Goal: Find specific page/section: Find specific page/section

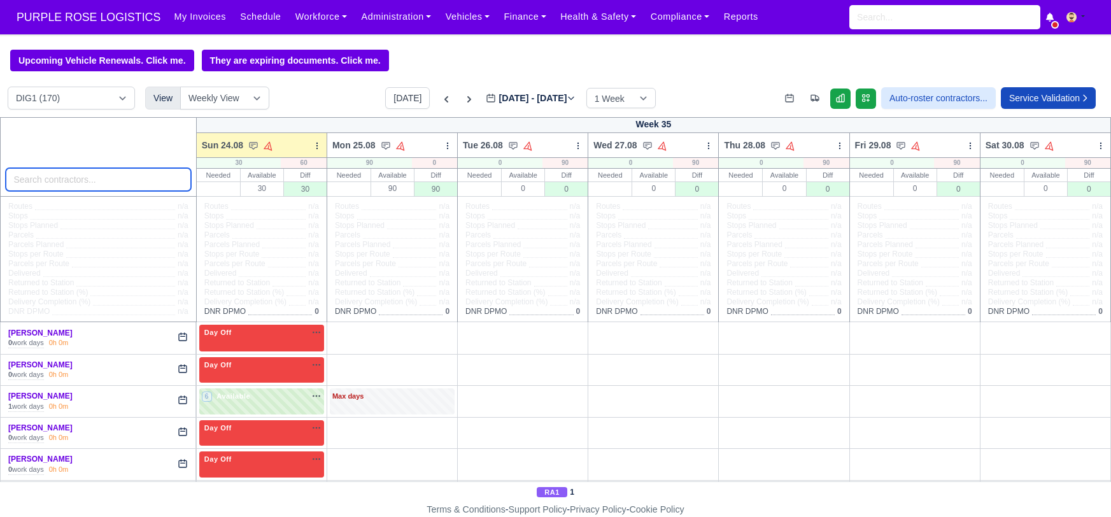
click at [39, 175] on input "search" at bounding box center [98, 179] width 185 height 23
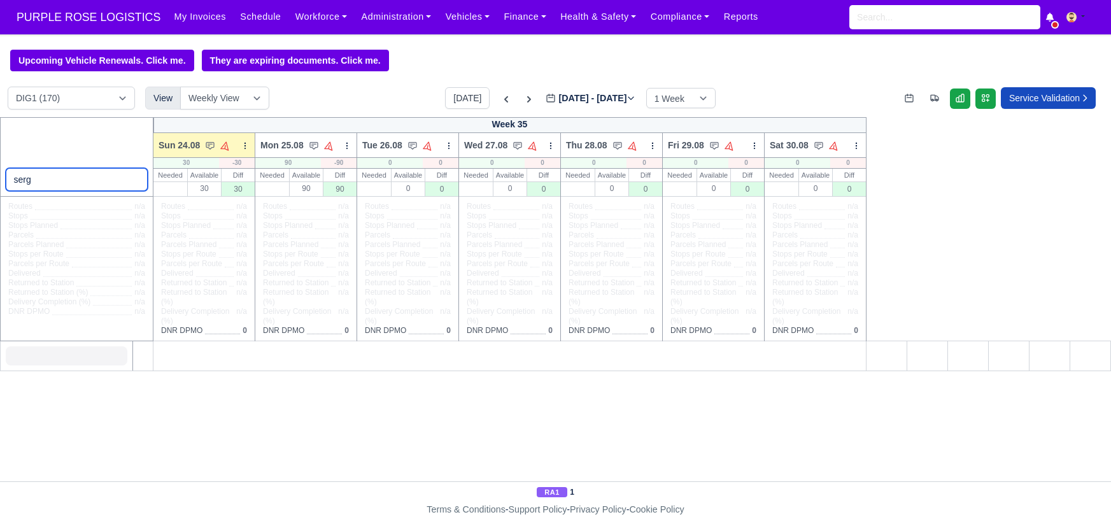
type input "serg"
drag, startPoint x: 41, startPoint y: 180, endPoint x: -15, endPoint y: 179, distance: 56.1
click at [0, 179] on html "PURPLE ROSE LOGISTICS My Invoices Schedule Workforce Manpower Expiring Document…" at bounding box center [555, 258] width 1111 height 517
click at [67, 178] on input "search" at bounding box center [77, 179] width 143 height 23
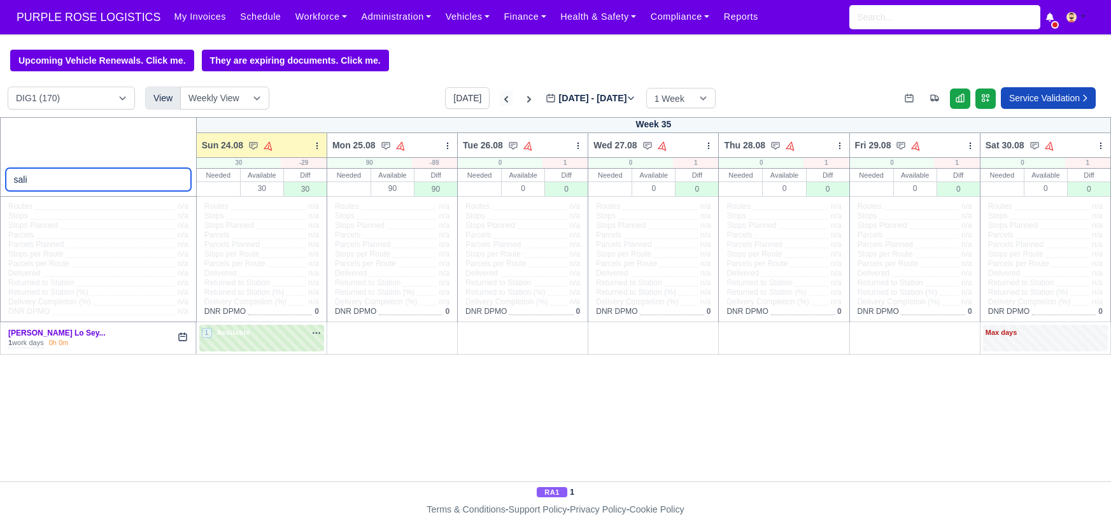
type input "sali"
click at [500, 99] on icon at bounding box center [506, 99] width 13 height 13
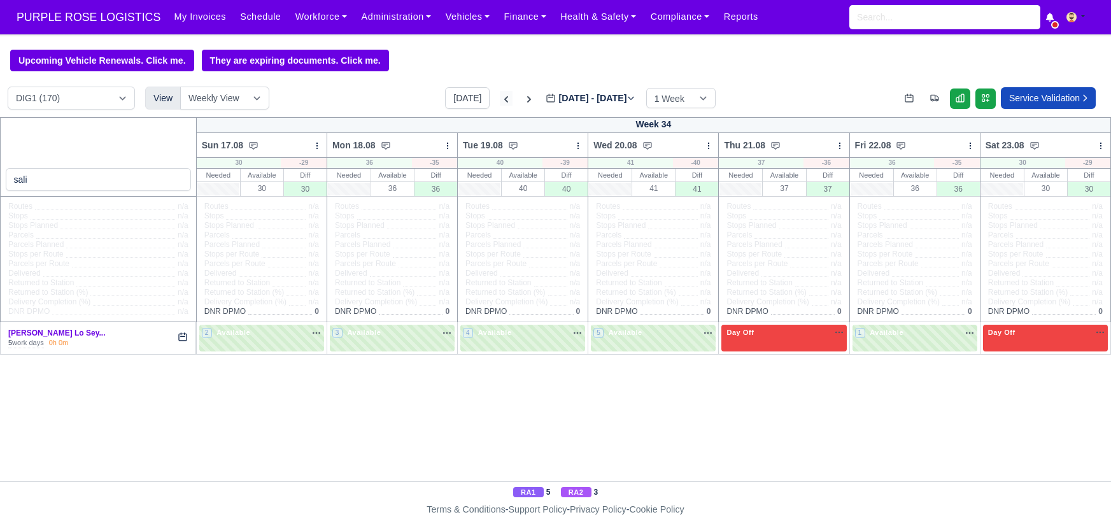
click at [504, 99] on icon at bounding box center [506, 99] width 4 height 6
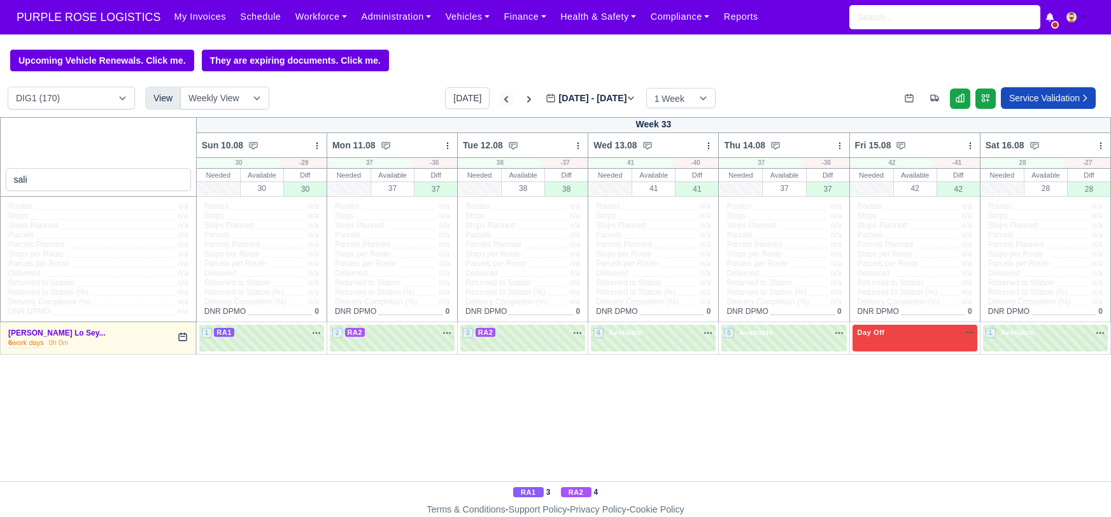
click at [504, 99] on icon at bounding box center [506, 99] width 4 height 6
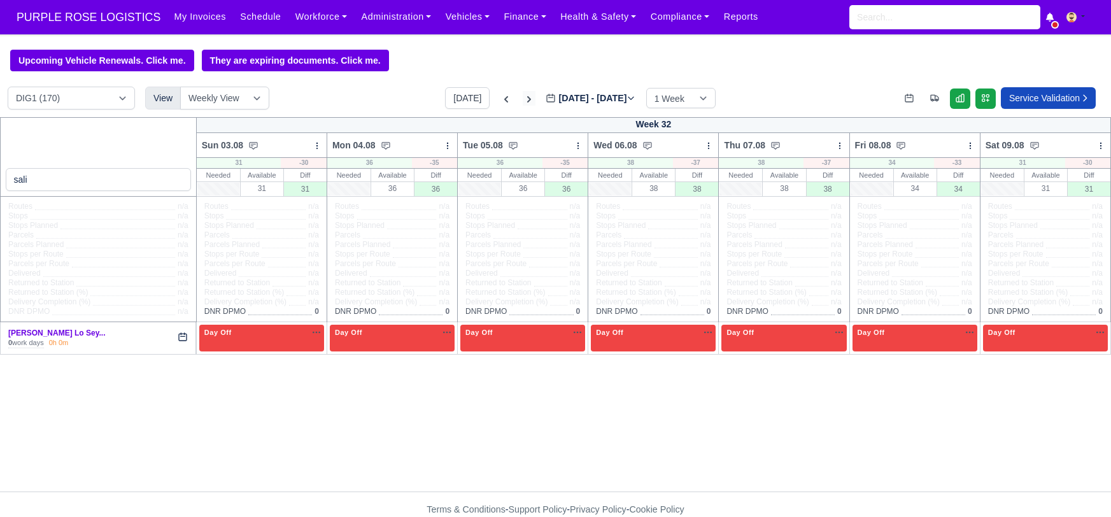
click at [523, 99] on icon at bounding box center [529, 99] width 13 height 13
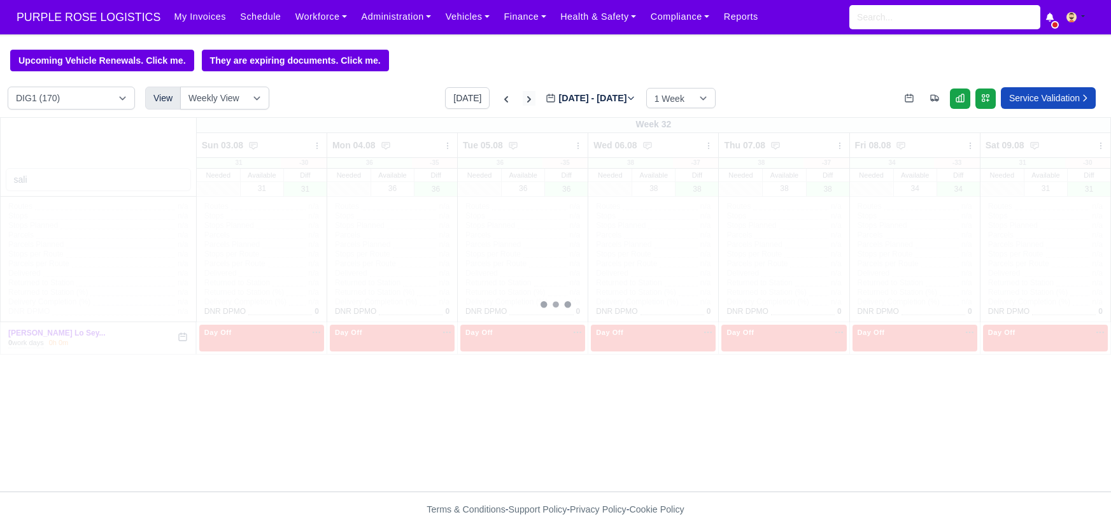
type input "[DATE]"
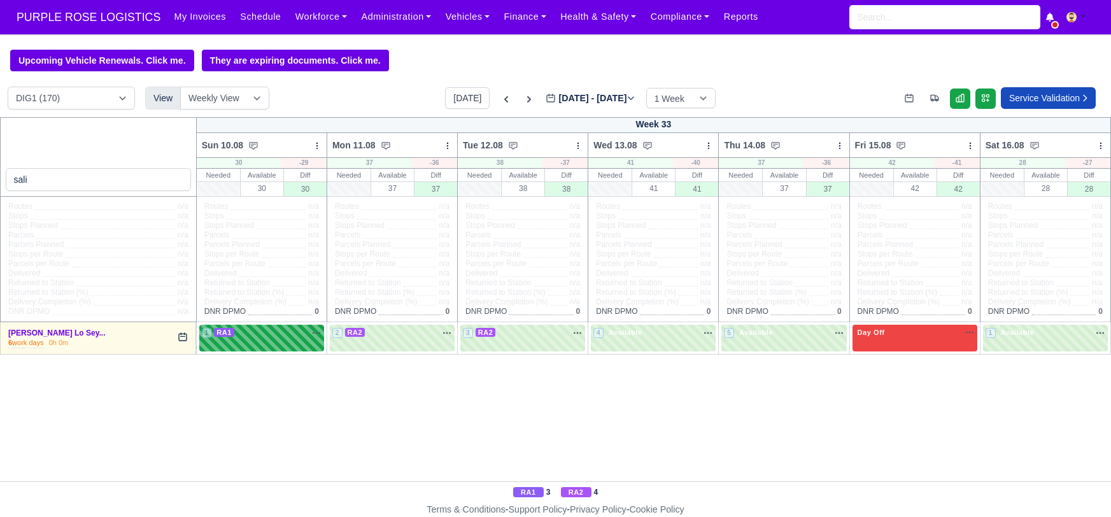
click at [282, 332] on div "1 RA1 na" at bounding box center [262, 332] width 120 height 11
select select "3"
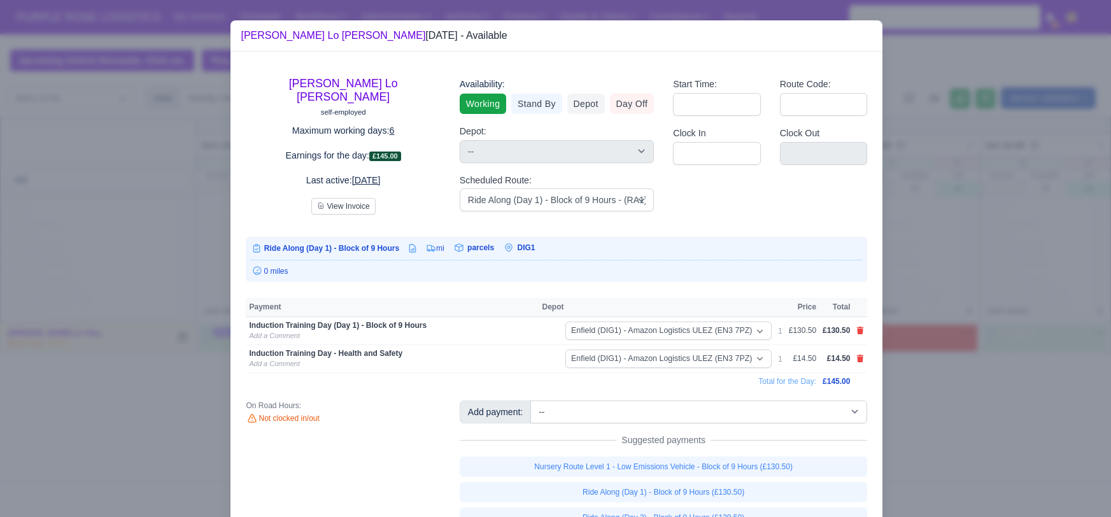
click at [973, 420] on div at bounding box center [555, 258] width 1111 height 517
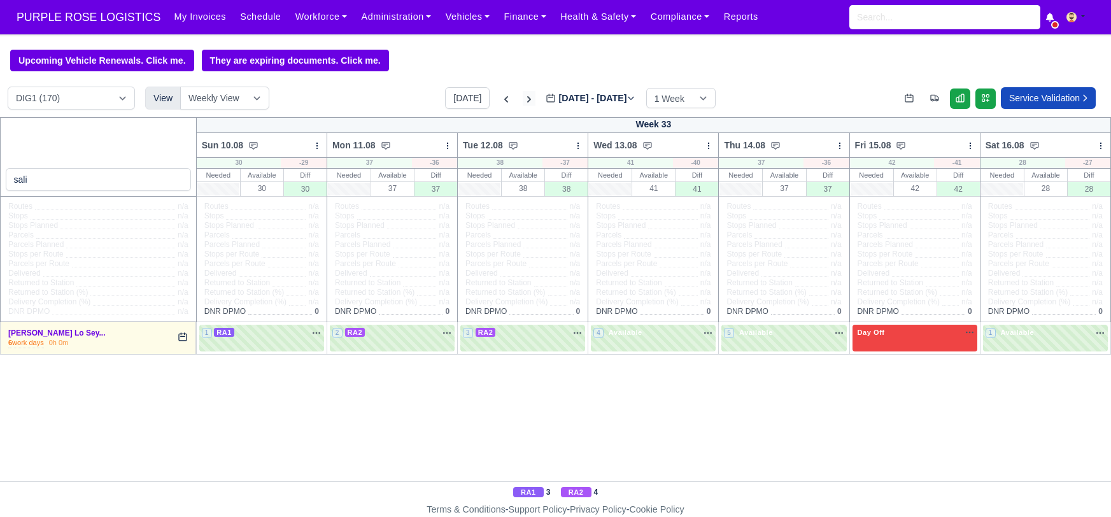
click at [523, 101] on icon at bounding box center [529, 99] width 13 height 13
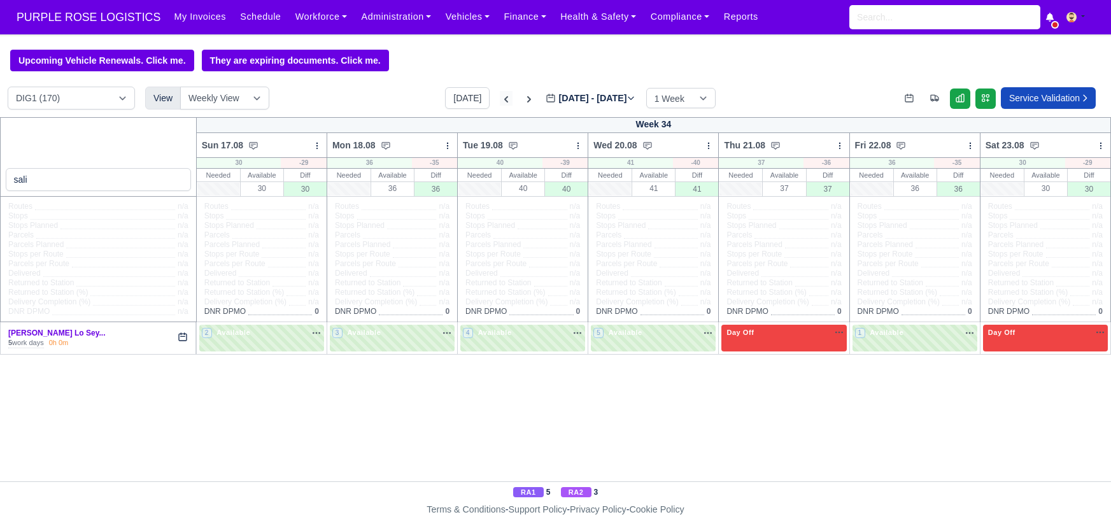
click at [504, 103] on icon at bounding box center [506, 99] width 4 height 6
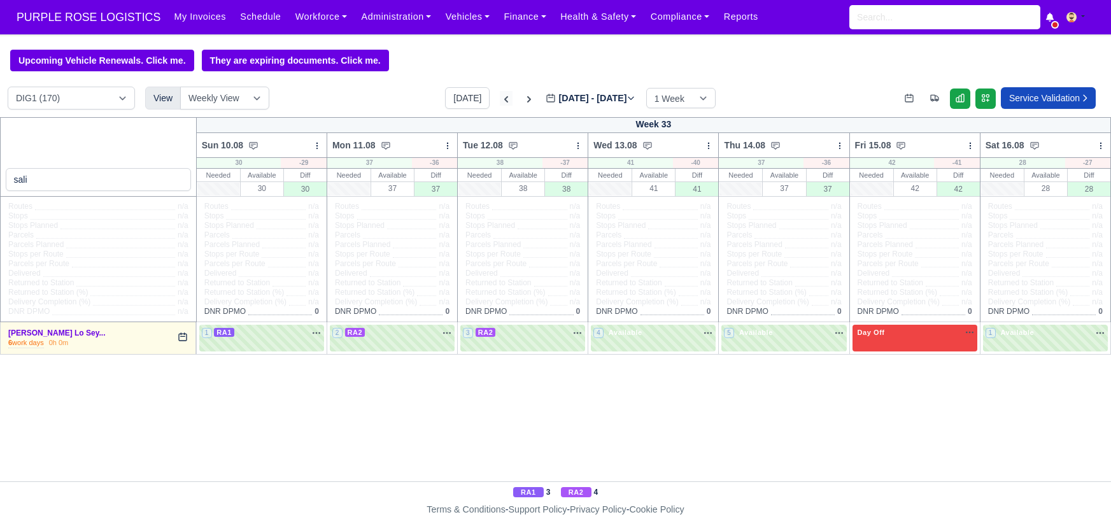
click at [500, 96] on icon at bounding box center [506, 99] width 13 height 13
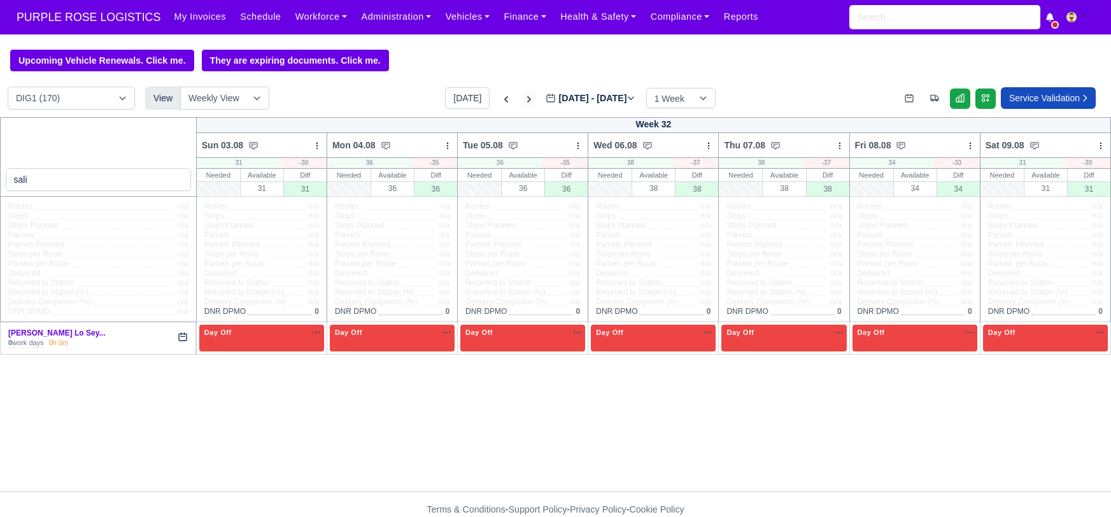
click at [527, 99] on icon at bounding box center [529, 99] width 4 height 6
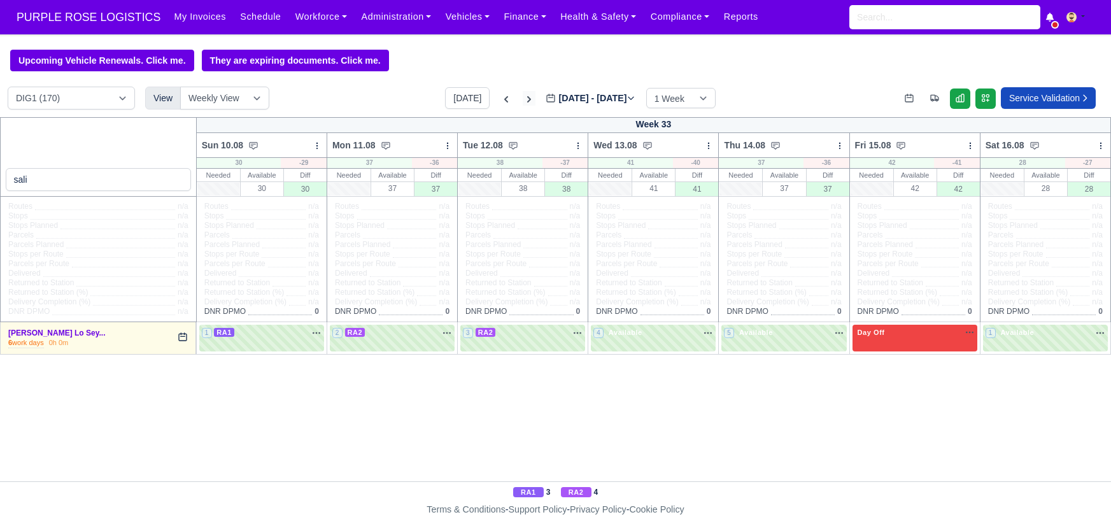
click at [527, 101] on icon at bounding box center [529, 99] width 4 height 6
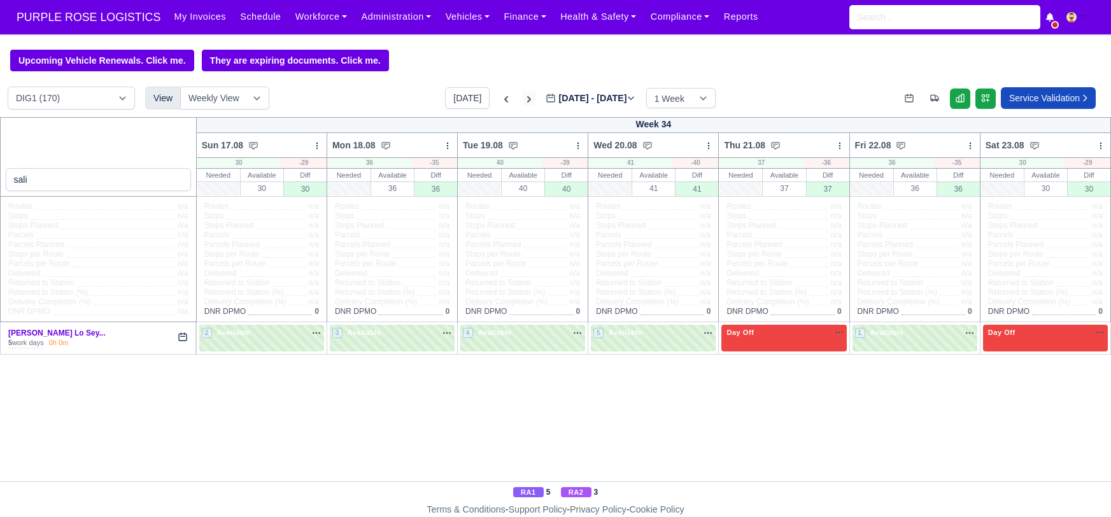
click at [527, 101] on icon at bounding box center [529, 99] width 4 height 6
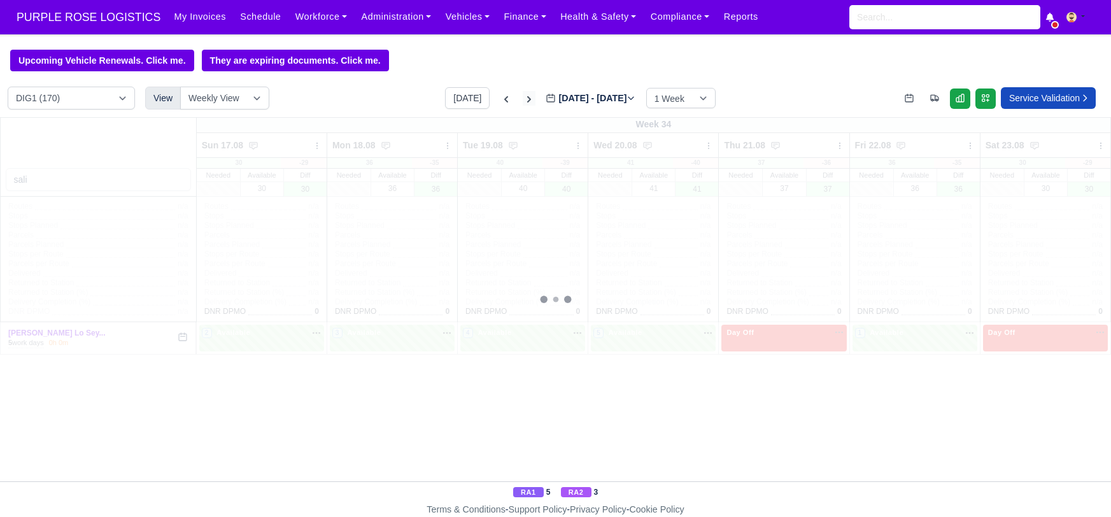
type input "[DATE]"
